Goal: Information Seeking & Learning: Learn about a topic

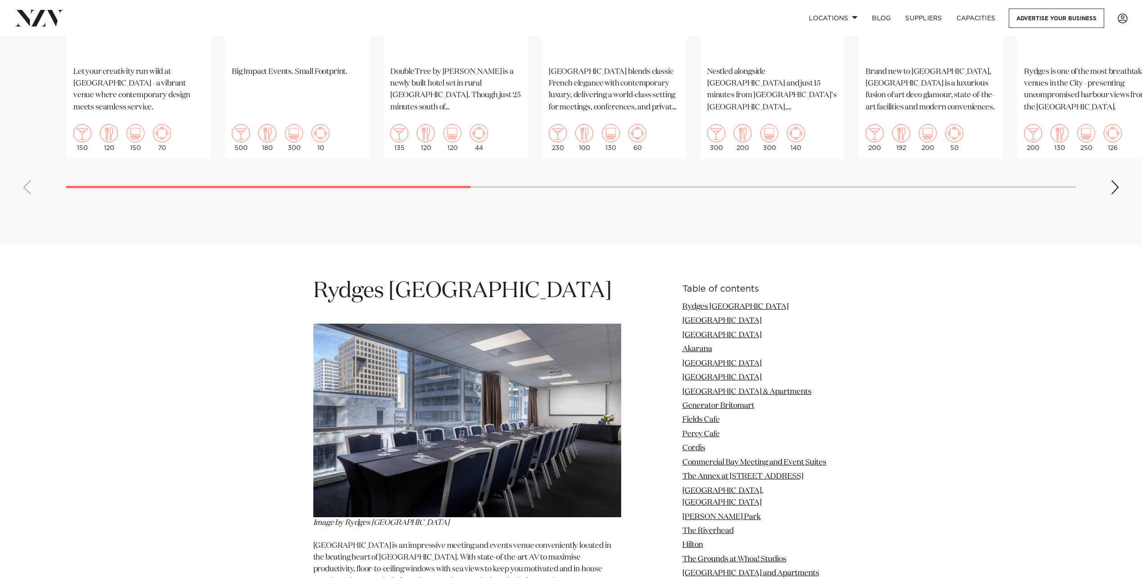
scroll to position [1035, 0]
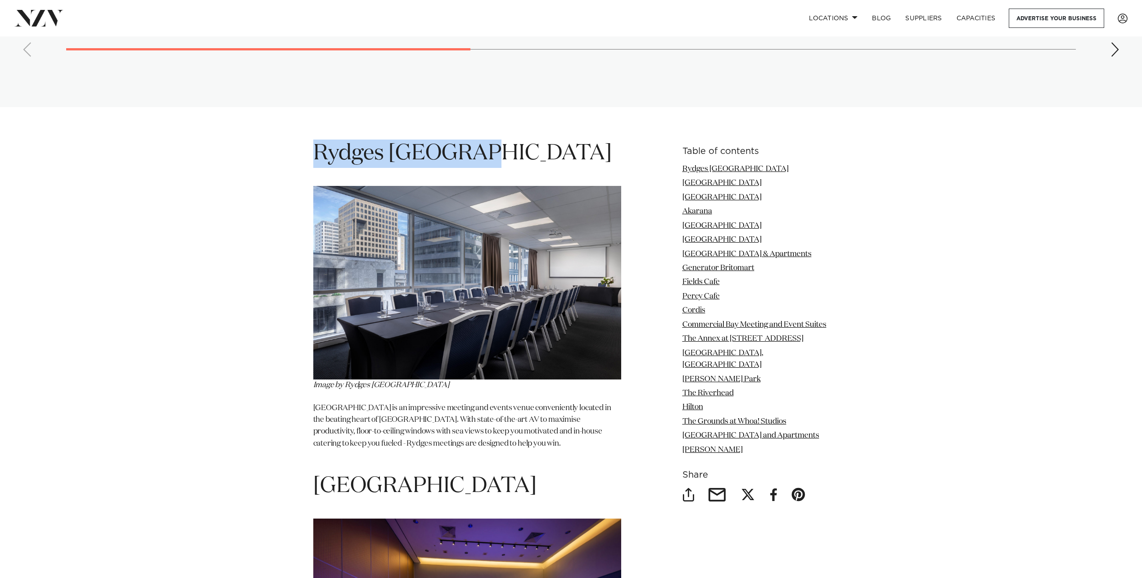
drag, startPoint x: 502, startPoint y: 145, endPoint x: 311, endPoint y: 145, distance: 190.4
copy h1 "Rydges [GEOGRAPHIC_DATA]"
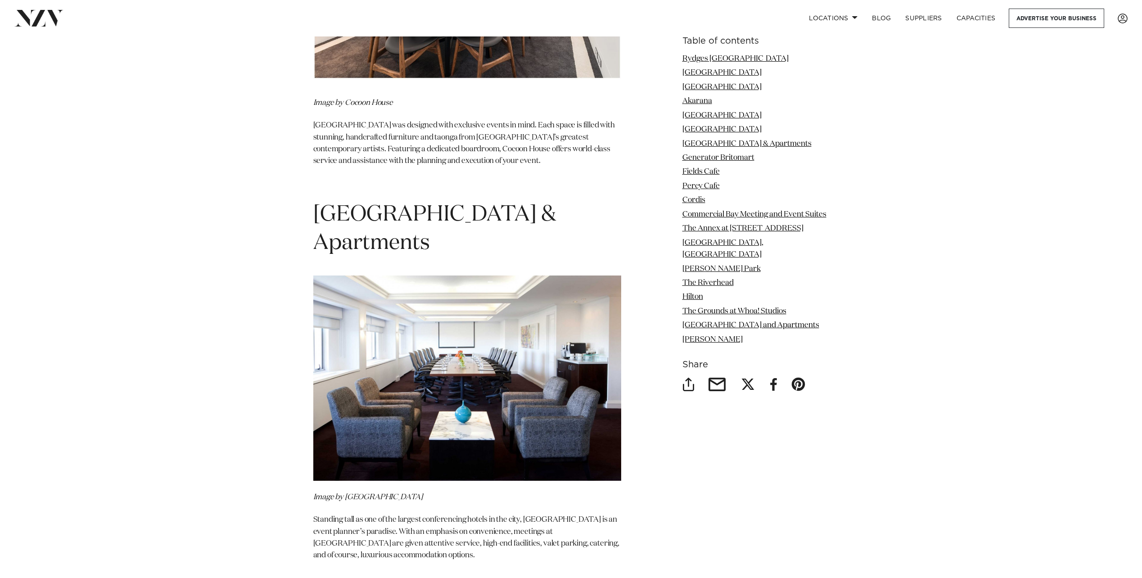
scroll to position [3106, 0]
drag, startPoint x: 447, startPoint y: 231, endPoint x: 284, endPoint y: 203, distance: 165.3
copy span "[GEOGRAPHIC_DATA] & Apartments"
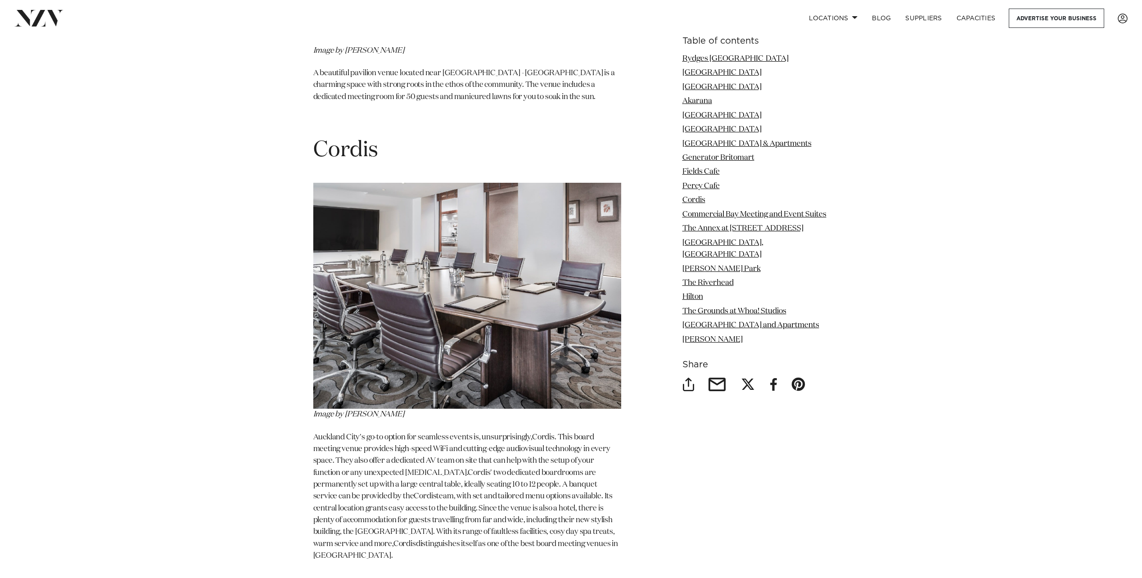
scroll to position [4681, 0]
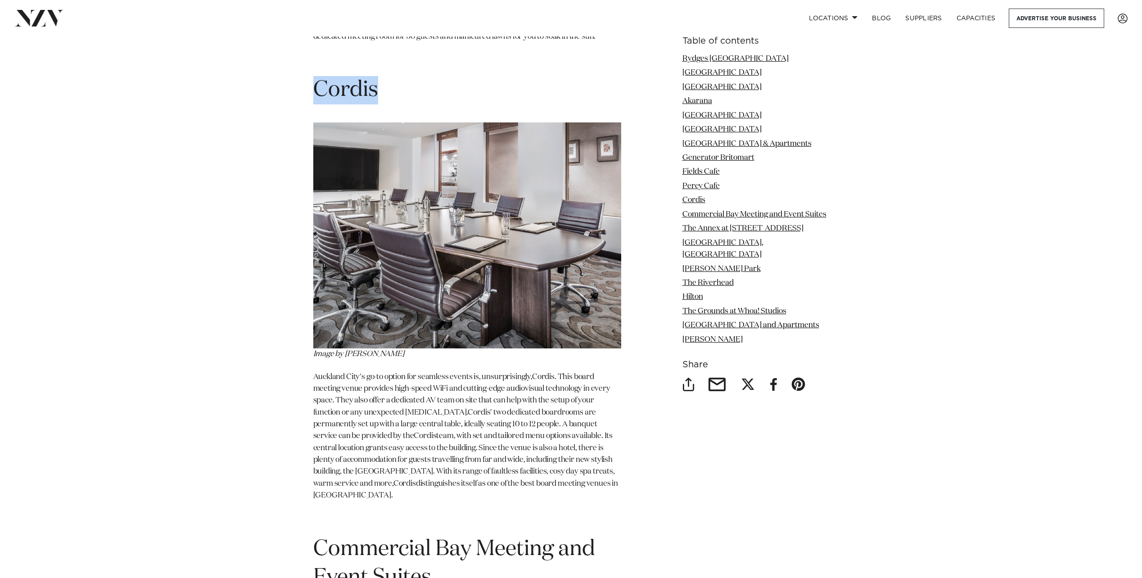
drag, startPoint x: 361, startPoint y: 77, endPoint x: 288, endPoint y: 75, distance: 72.9
click at [288, 75] on div "Table of contents [GEOGRAPHIC_DATA] [GEOGRAPHIC_DATA] [GEOGRAPHIC_DATA] [GEOGRA…" at bounding box center [571, 429] width 634 height 7870
copy span "Cordis"
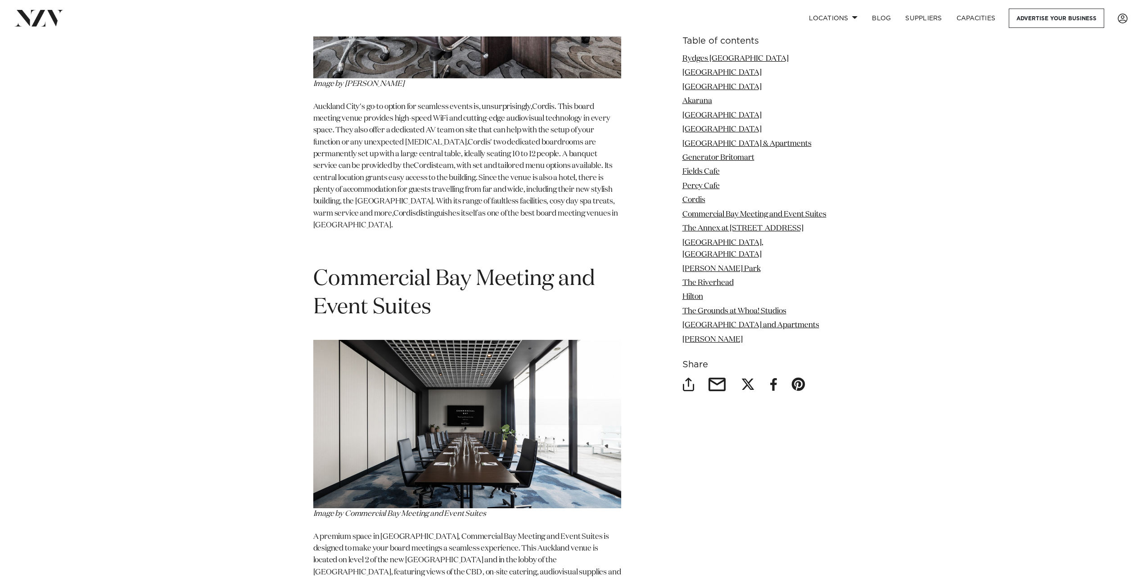
scroll to position [5086, 0]
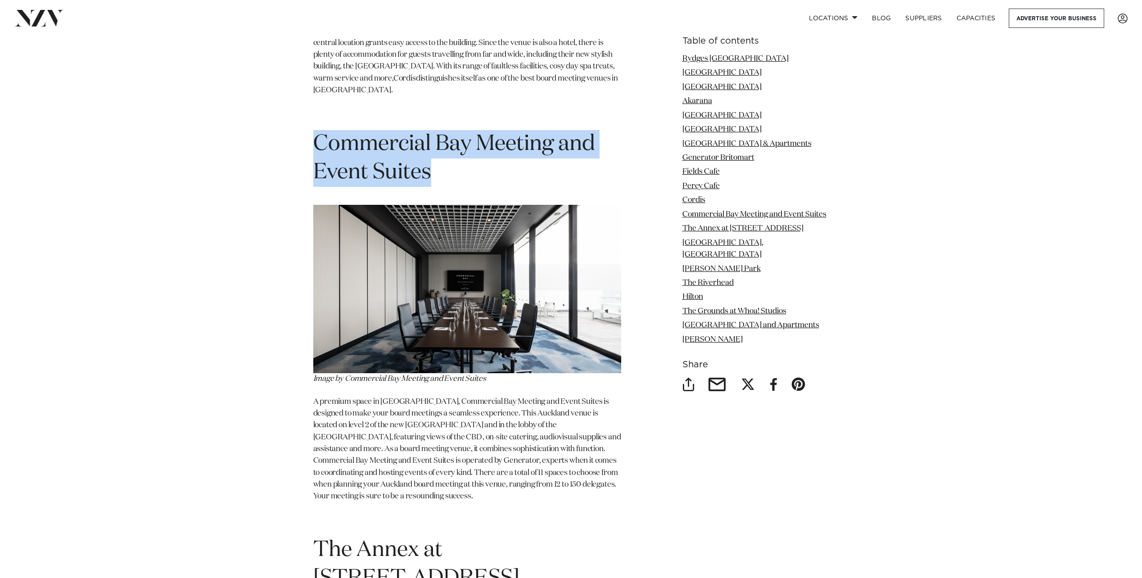
drag, startPoint x: 442, startPoint y: 149, endPoint x: 292, endPoint y: 121, distance: 153.5
click at [292, 121] on div "Table of contents [GEOGRAPHIC_DATA] [GEOGRAPHIC_DATA] [GEOGRAPHIC_DATA] [GEOGRA…" at bounding box center [571, 24] width 634 height 7870
copy span "Commercial Bay Meeting and Event Suites"
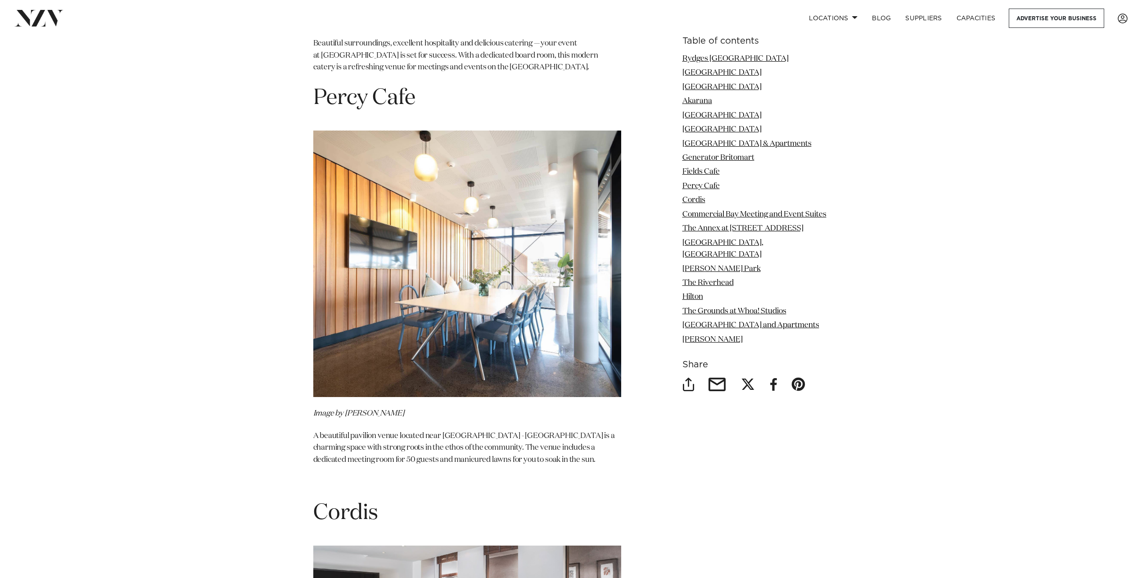
scroll to position [4051, 0]
